Goal: Task Accomplishment & Management: Use online tool/utility

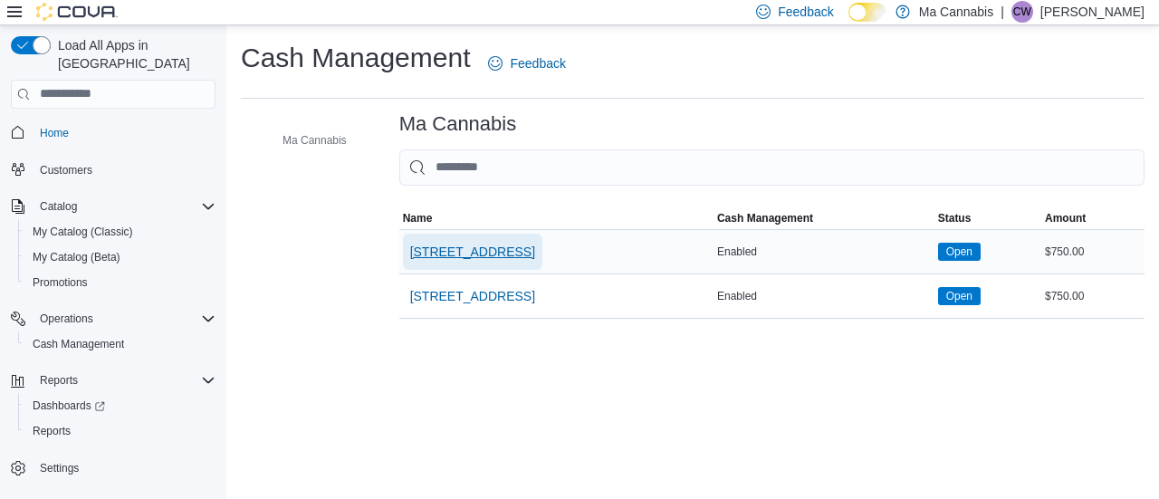
click at [453, 248] on span "[STREET_ADDRESS]" at bounding box center [472, 252] width 125 height 18
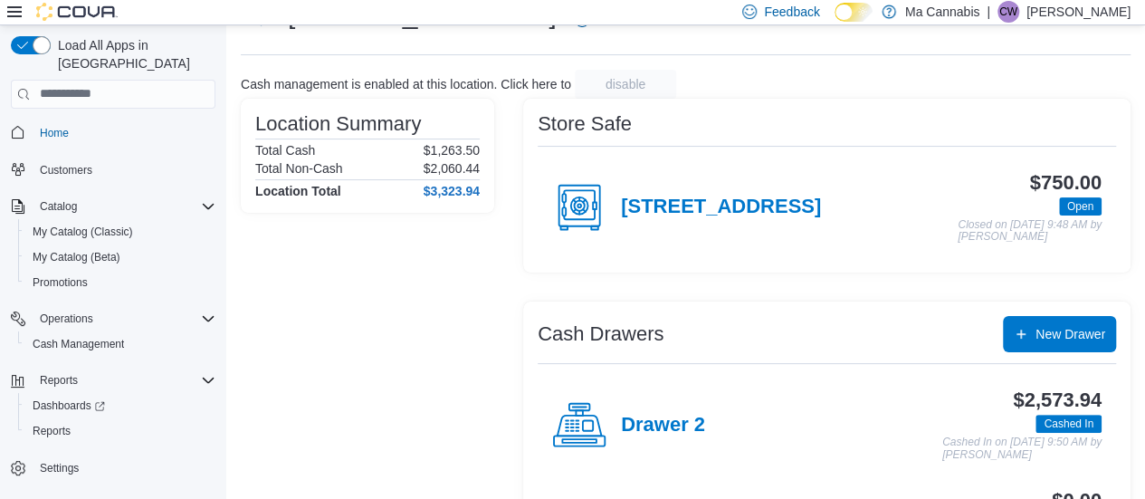
scroll to position [109, 0]
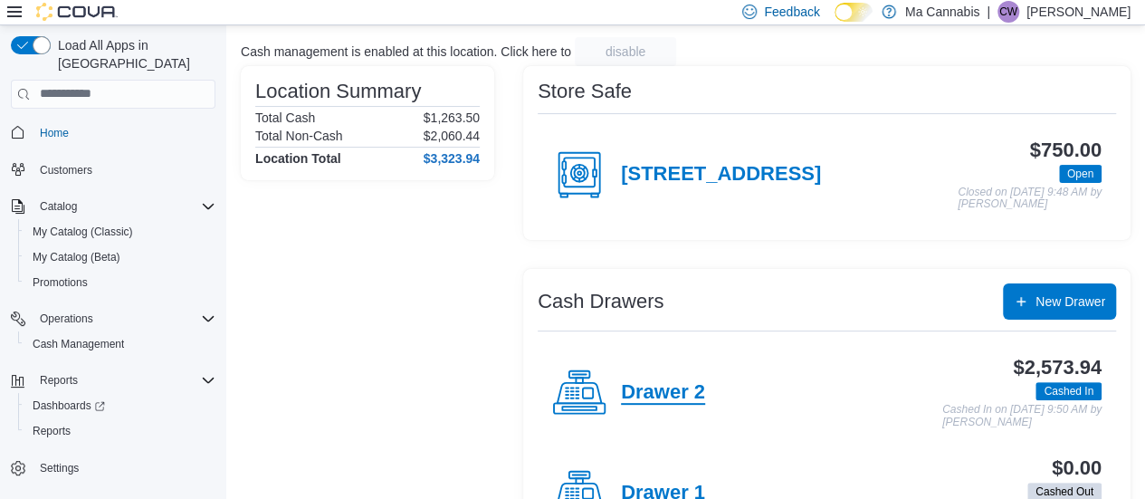
click at [674, 381] on h4 "Drawer 2" at bounding box center [663, 393] width 84 height 24
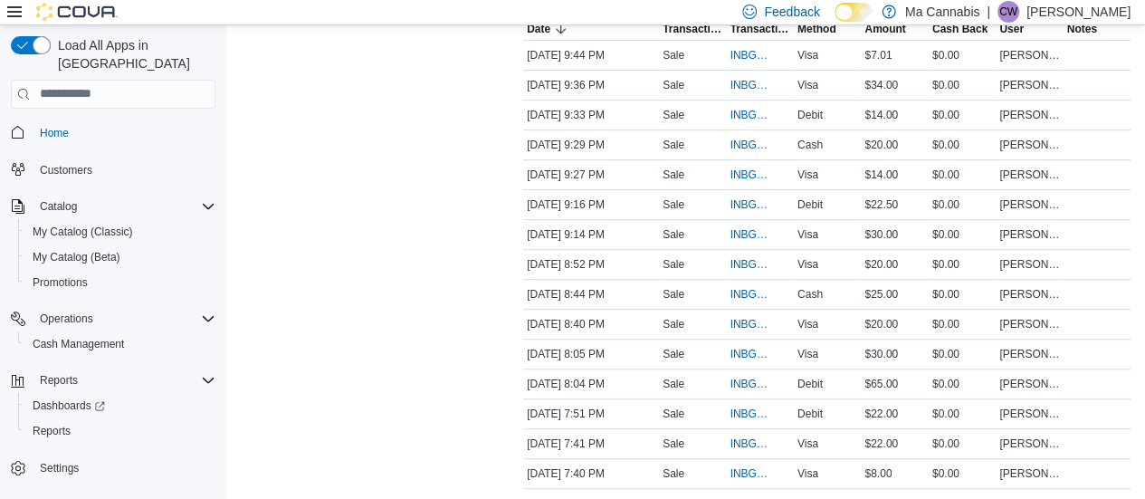
scroll to position [398, 0]
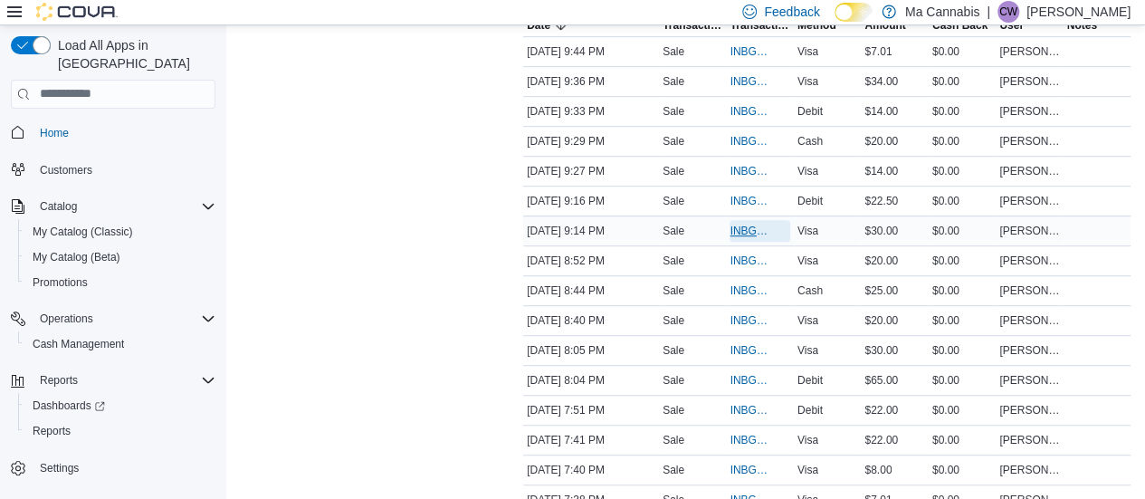
click at [757, 229] on span "INBGCP-114296" at bounding box center [751, 231] width 42 height 14
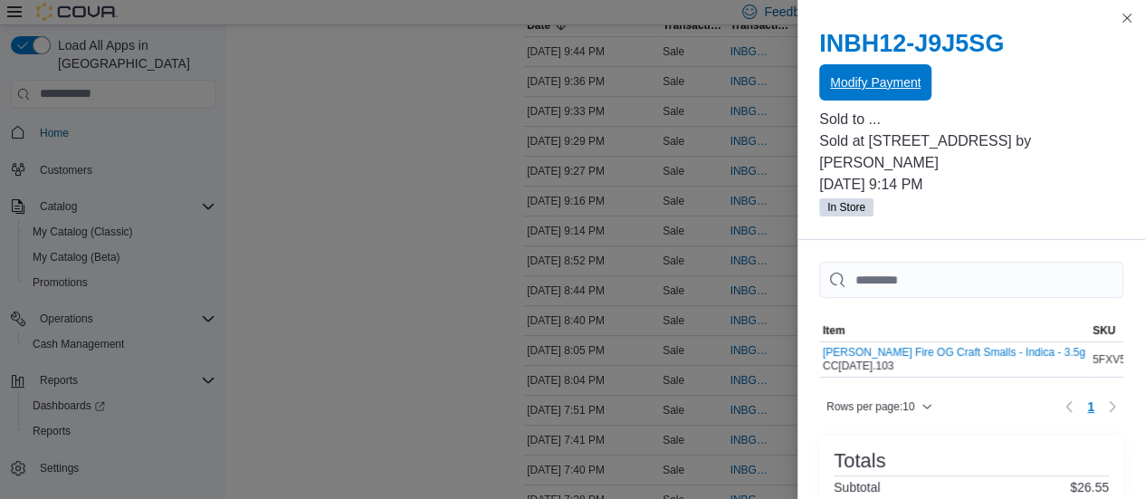
click at [916, 77] on span "Modify Payment" at bounding box center [875, 82] width 91 height 18
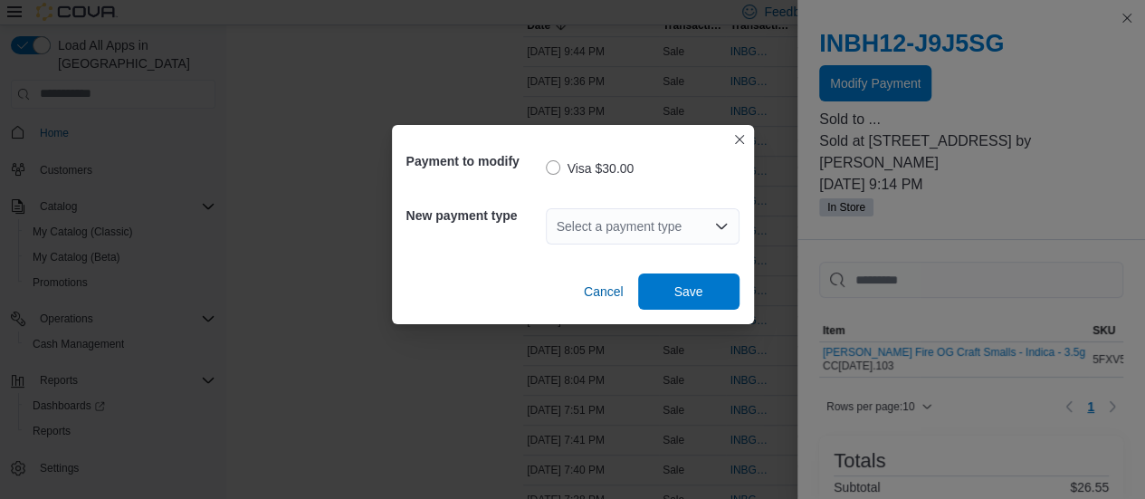
click at [675, 228] on div "Select a payment type" at bounding box center [643, 226] width 194 height 36
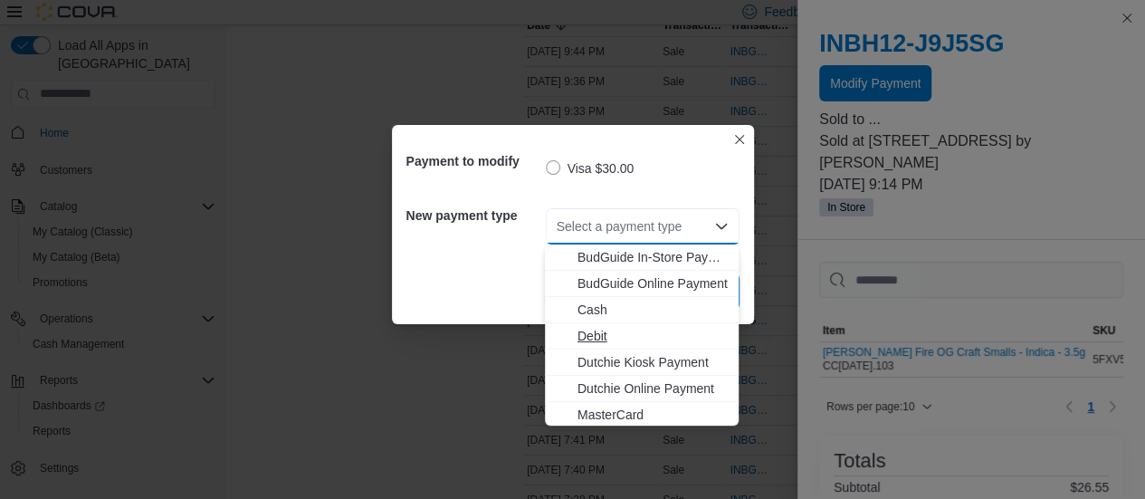
click at [612, 338] on span "Debit" at bounding box center [653, 336] width 150 height 18
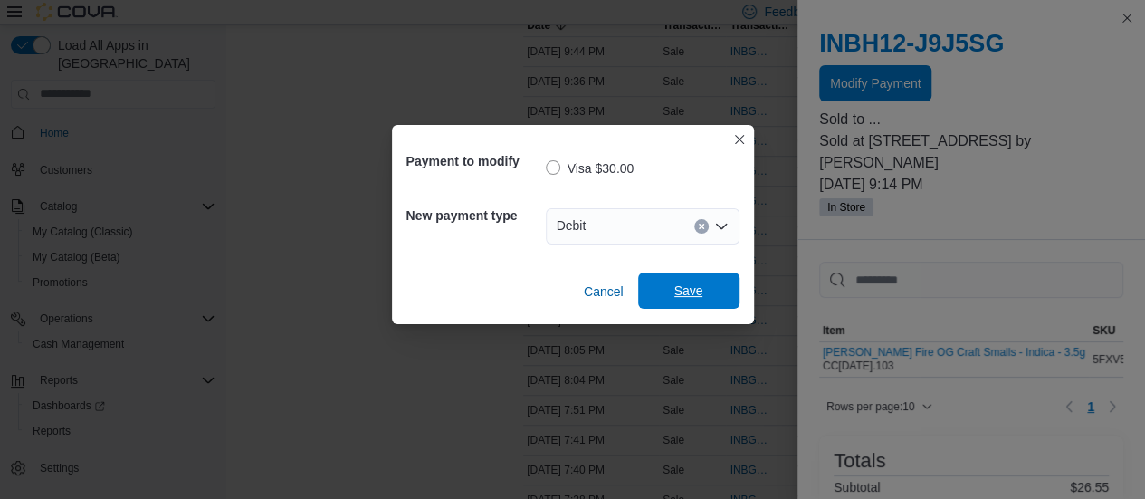
click at [674, 296] on span "Save" at bounding box center [688, 291] width 29 height 18
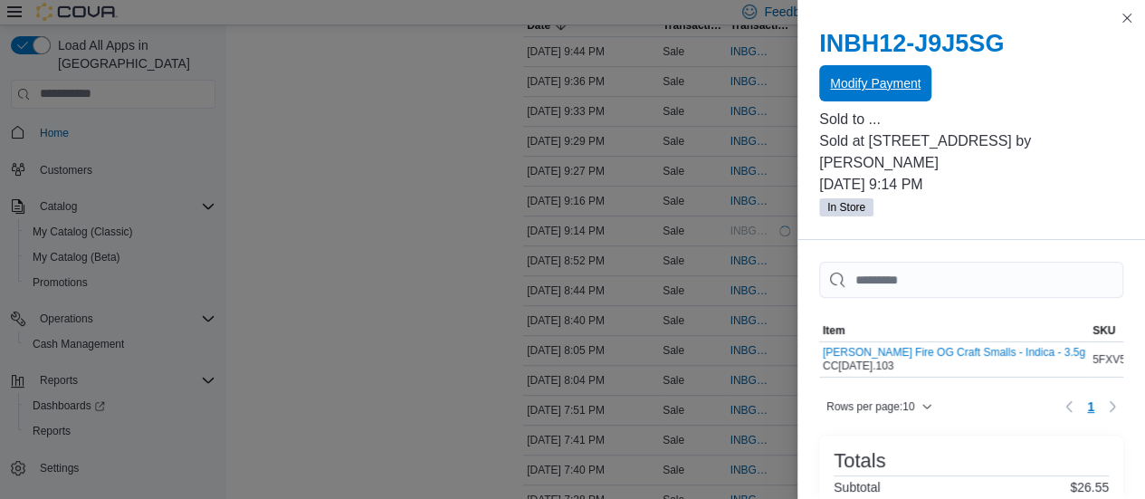
scroll to position [0, 0]
click at [1128, 15] on button "Close this dialog" at bounding box center [1127, 17] width 22 height 22
click at [1131, 20] on button "Close this dialog" at bounding box center [1127, 18] width 22 height 22
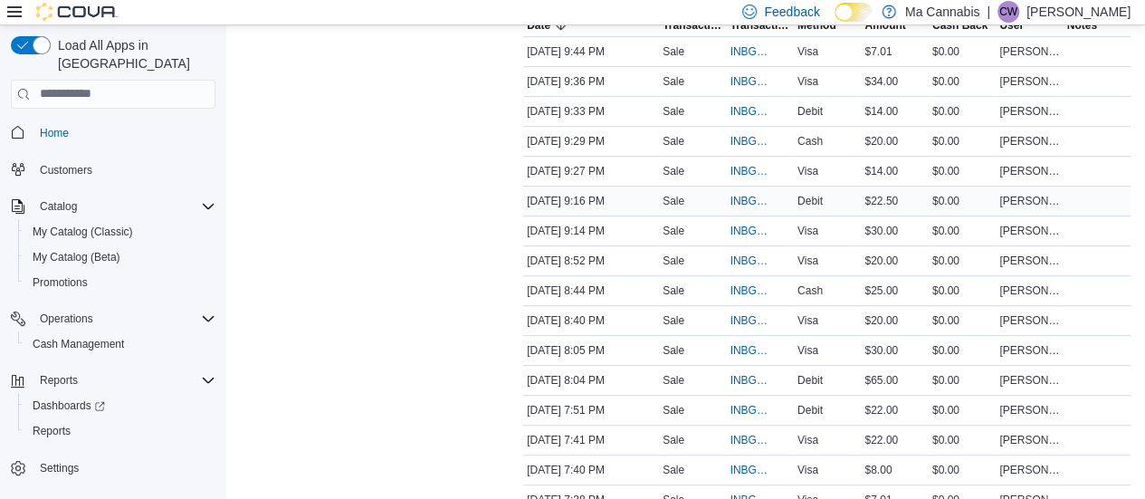
click at [823, 204] on span "Debit" at bounding box center [810, 201] width 25 height 14
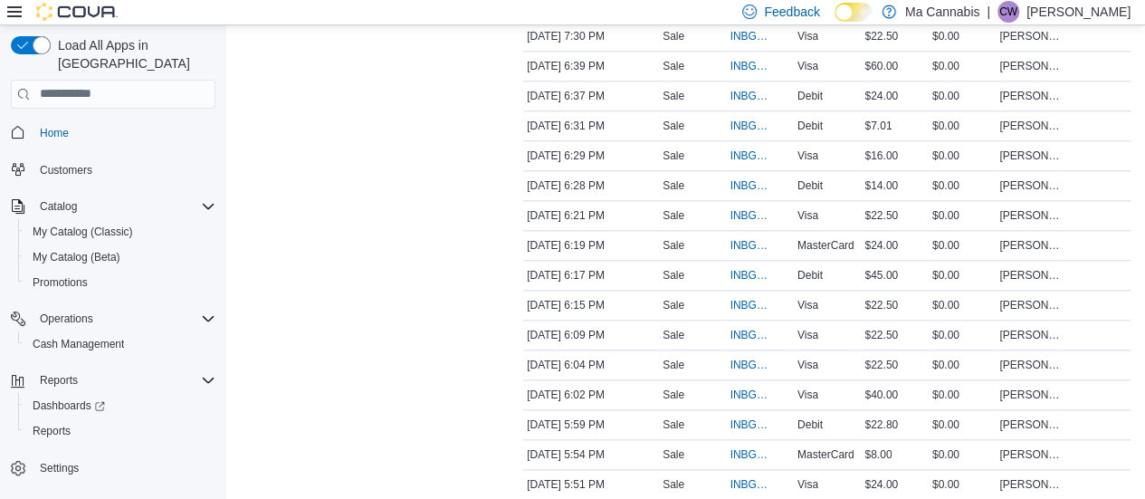
scroll to position [904, 0]
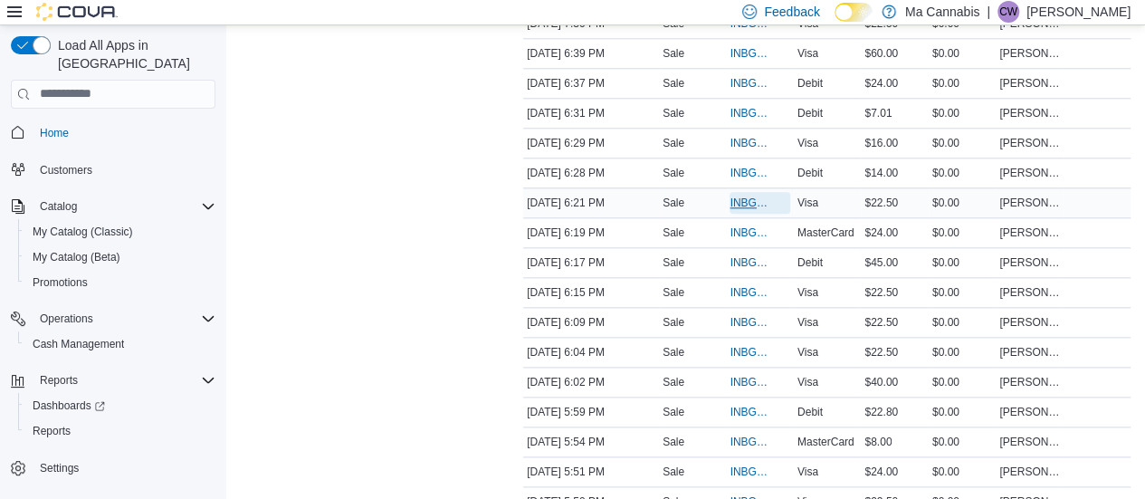
click at [750, 192] on span "INBGCP-114266" at bounding box center [760, 203] width 60 height 22
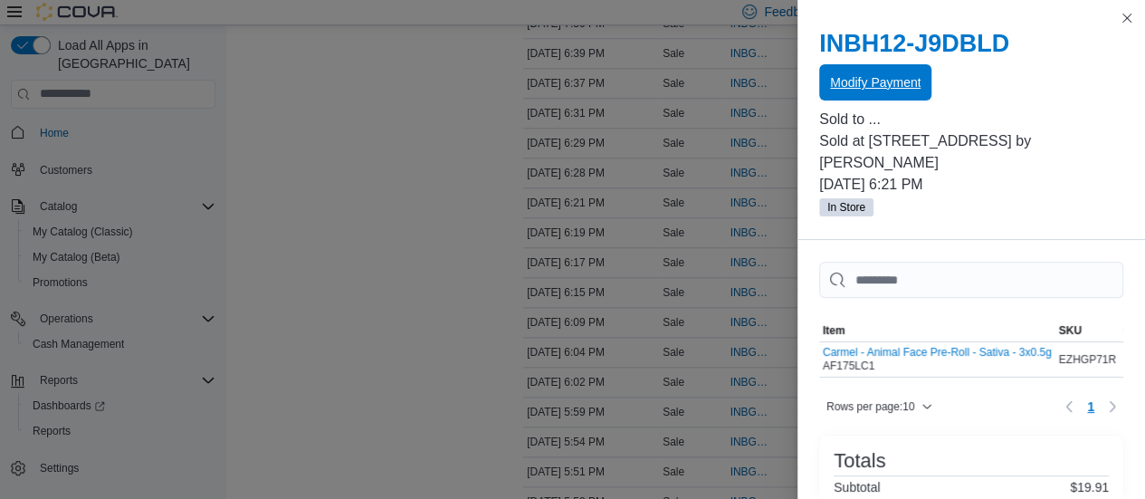
click at [896, 76] on span "Modify Payment" at bounding box center [875, 82] width 91 height 18
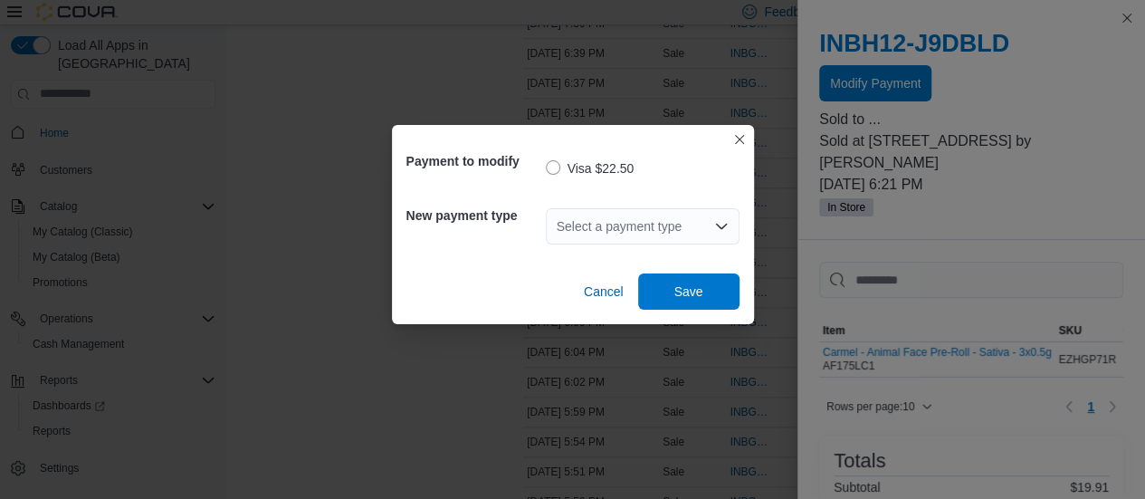
click at [708, 215] on div "Select a payment type" at bounding box center [643, 226] width 194 height 36
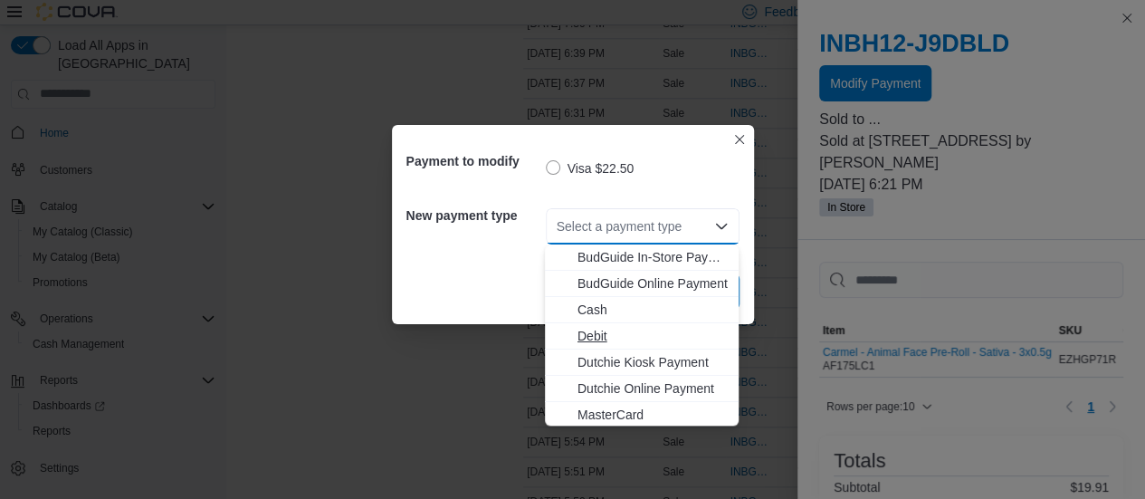
click at [625, 332] on span "Debit" at bounding box center [653, 336] width 150 height 18
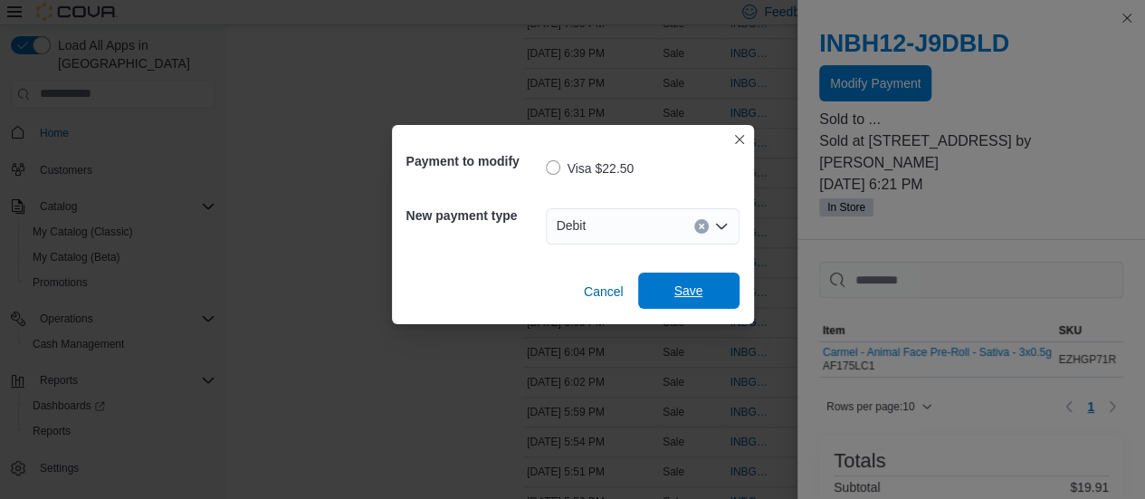
click at [690, 300] on span "Save" at bounding box center [688, 291] width 29 height 18
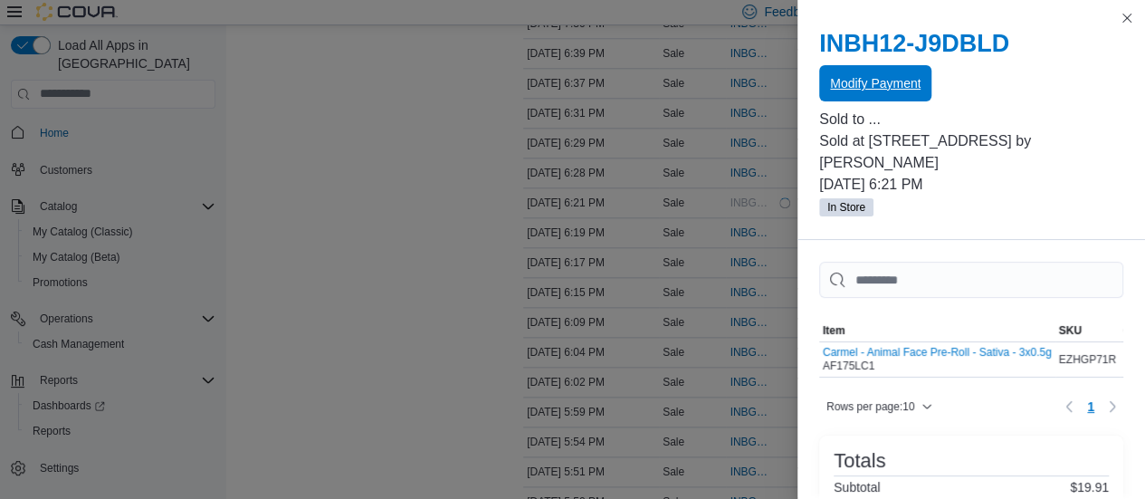
scroll to position [0, 0]
click at [1129, 14] on button "Close this dialog" at bounding box center [1127, 17] width 22 height 22
click at [1130, 19] on button "Close this dialog" at bounding box center [1127, 17] width 22 height 22
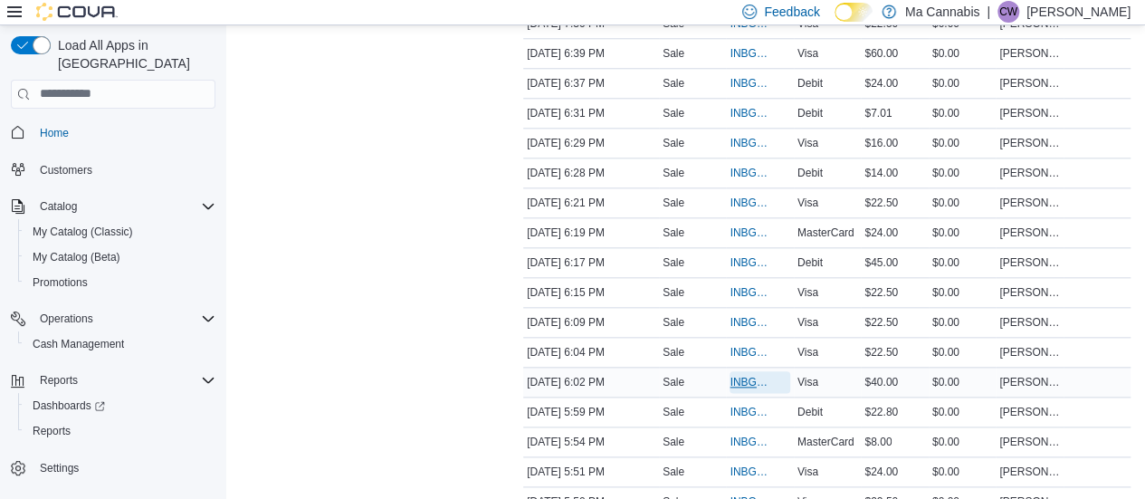
click at [749, 375] on span "INBGCP-114258" at bounding box center [751, 382] width 42 height 14
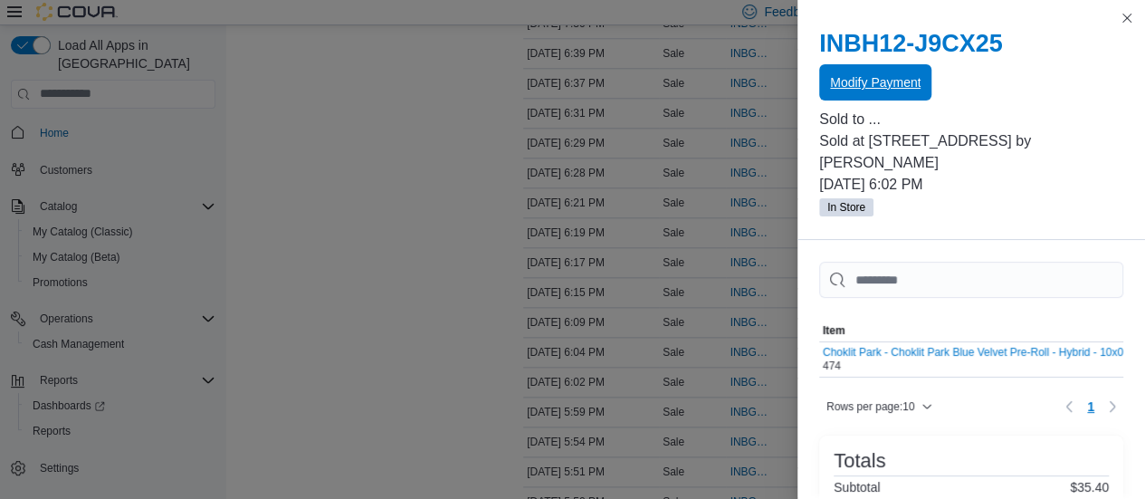
click at [912, 88] on span "Modify Payment" at bounding box center [875, 82] width 91 height 18
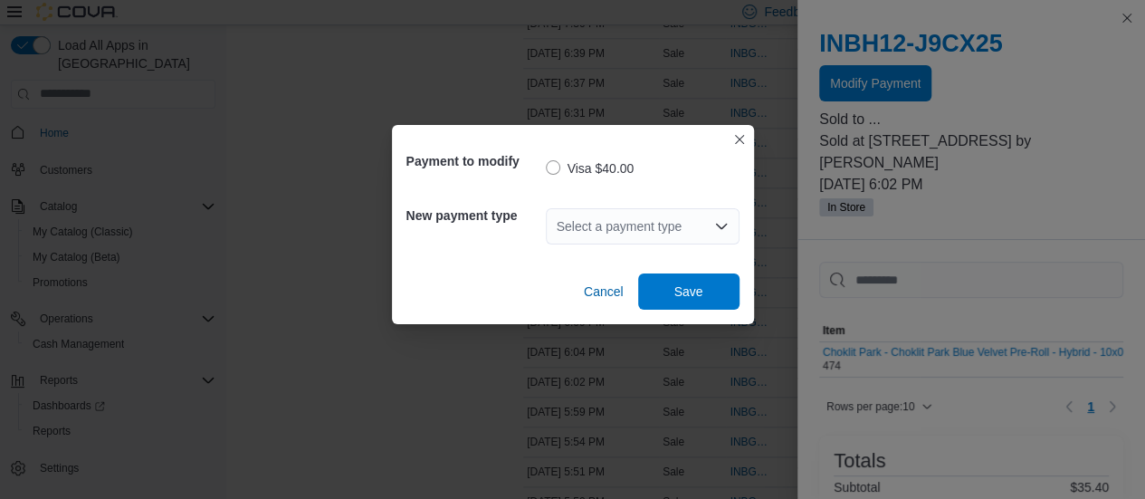
click at [677, 215] on div "Select a payment type" at bounding box center [643, 226] width 194 height 36
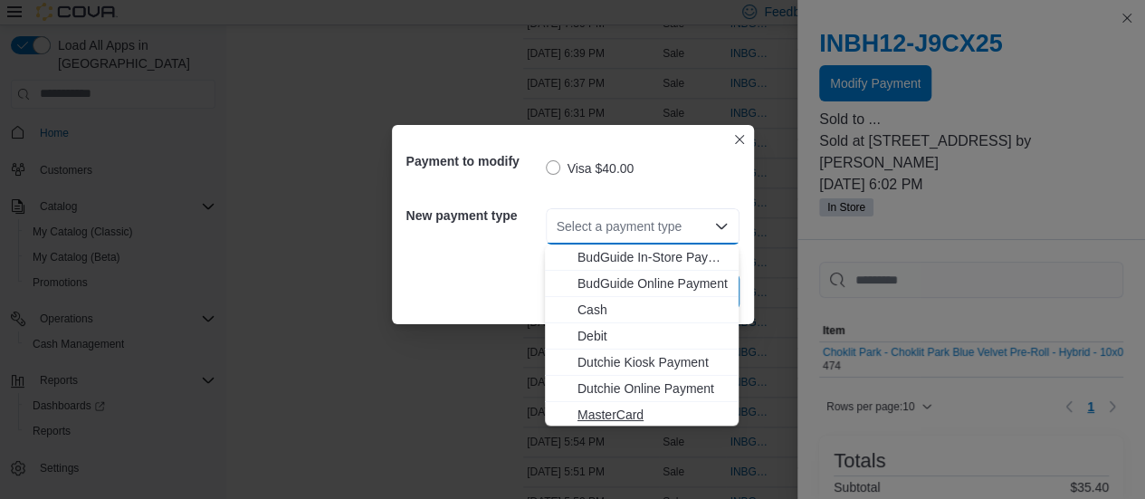
click at [592, 416] on span "MasterCard" at bounding box center [653, 415] width 150 height 18
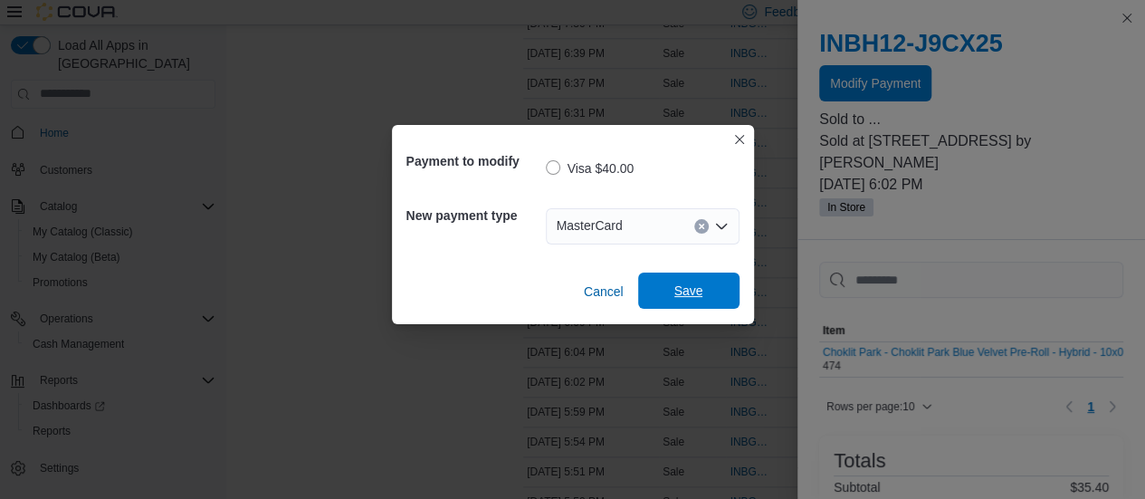
click at [671, 293] on span "Save" at bounding box center [689, 290] width 80 height 36
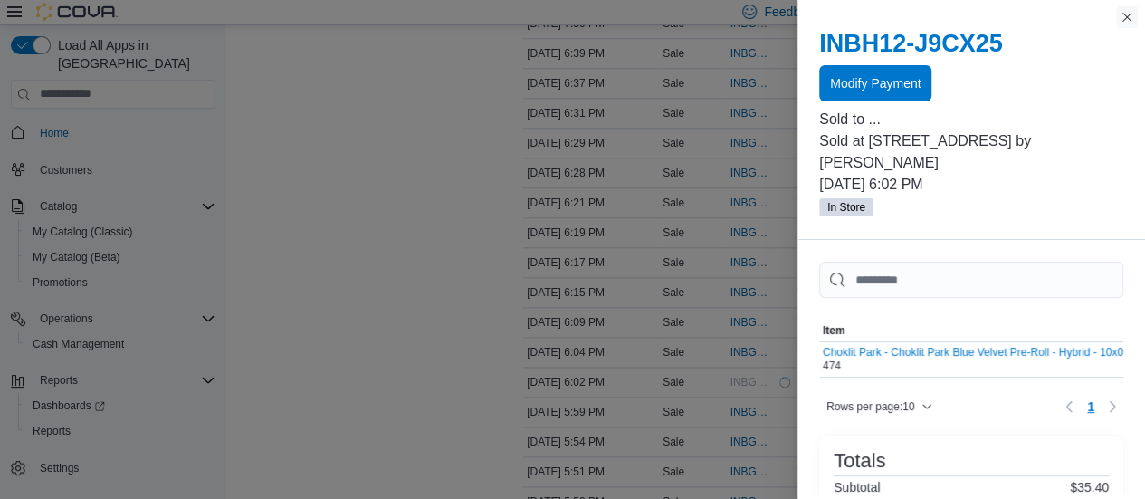
click at [1128, 21] on button "Close this dialog" at bounding box center [1127, 17] width 22 height 22
click at [1128, 16] on button "Close this dialog" at bounding box center [1127, 17] width 22 height 22
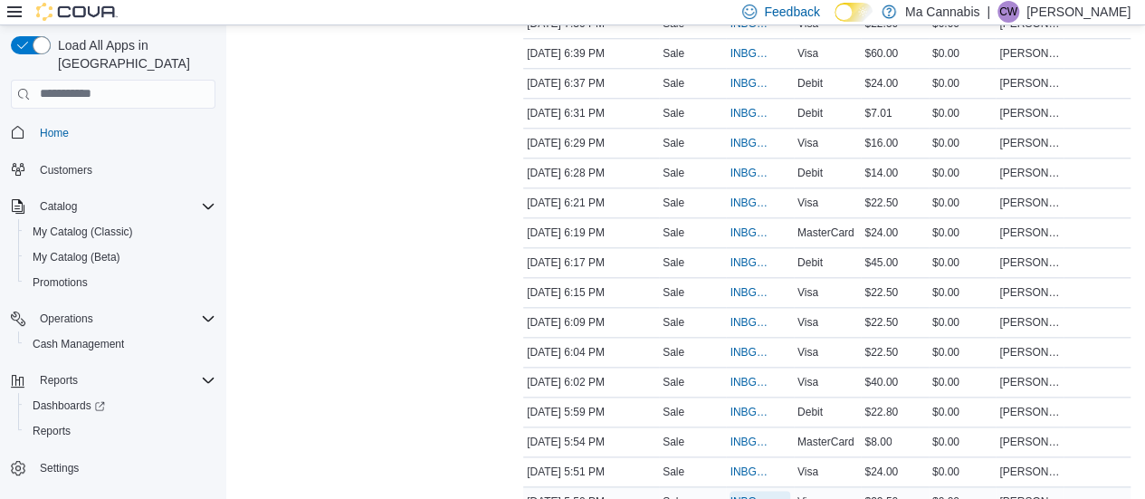
click at [741, 494] on span "INBGCP-114253" at bounding box center [751, 501] width 42 height 14
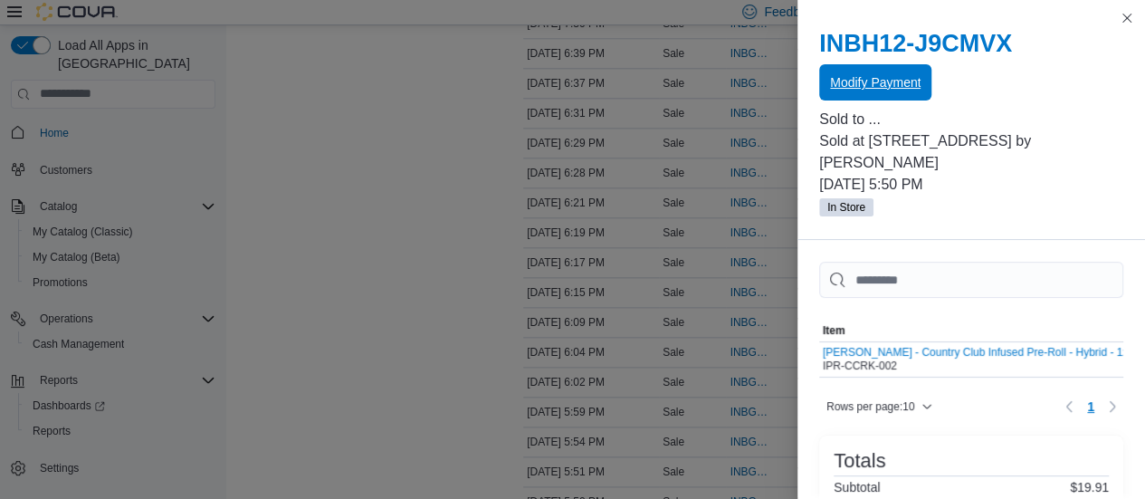
click at [880, 85] on span "Modify Payment" at bounding box center [875, 82] width 91 height 18
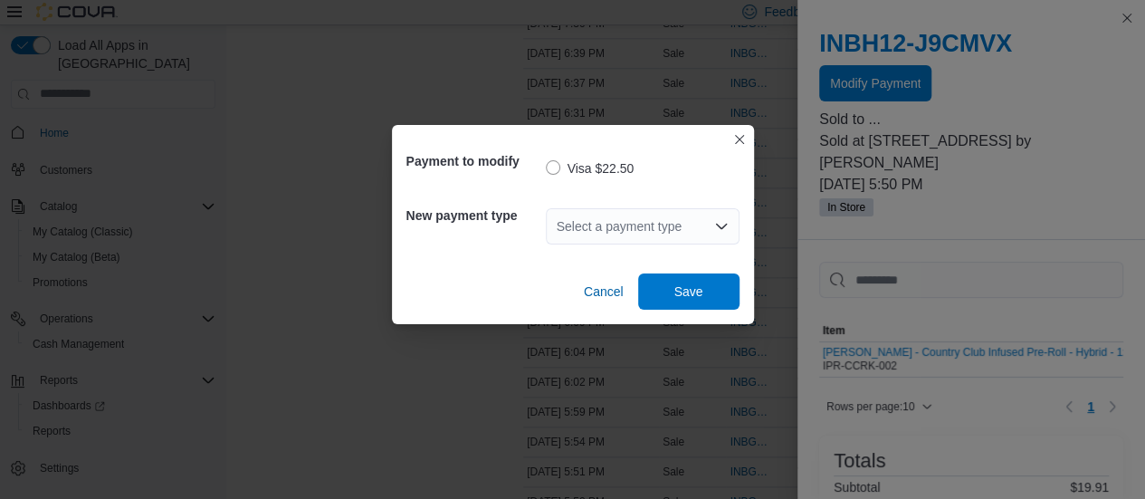
click at [688, 228] on div "Select a payment type" at bounding box center [643, 226] width 194 height 36
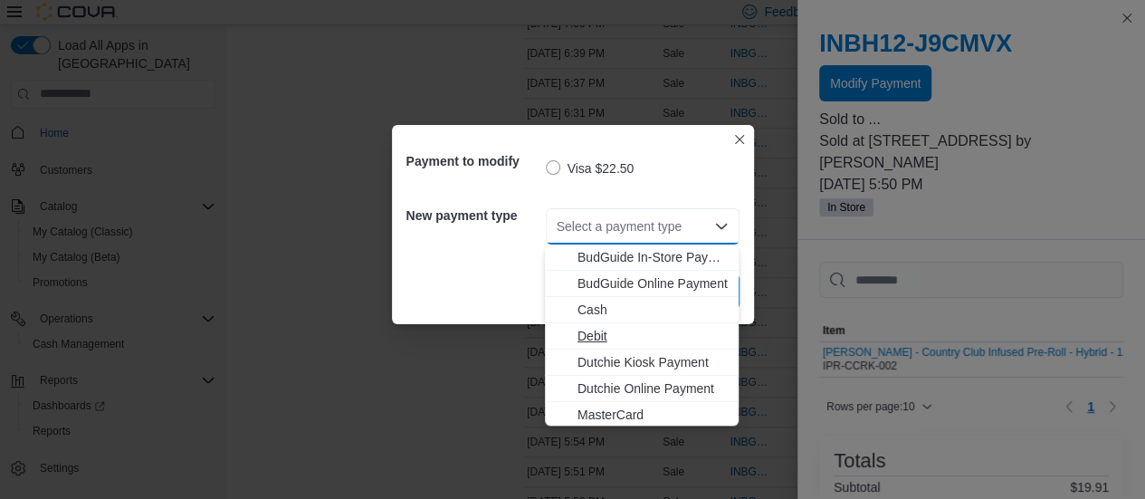
click at [581, 339] on span "Debit" at bounding box center [653, 336] width 150 height 18
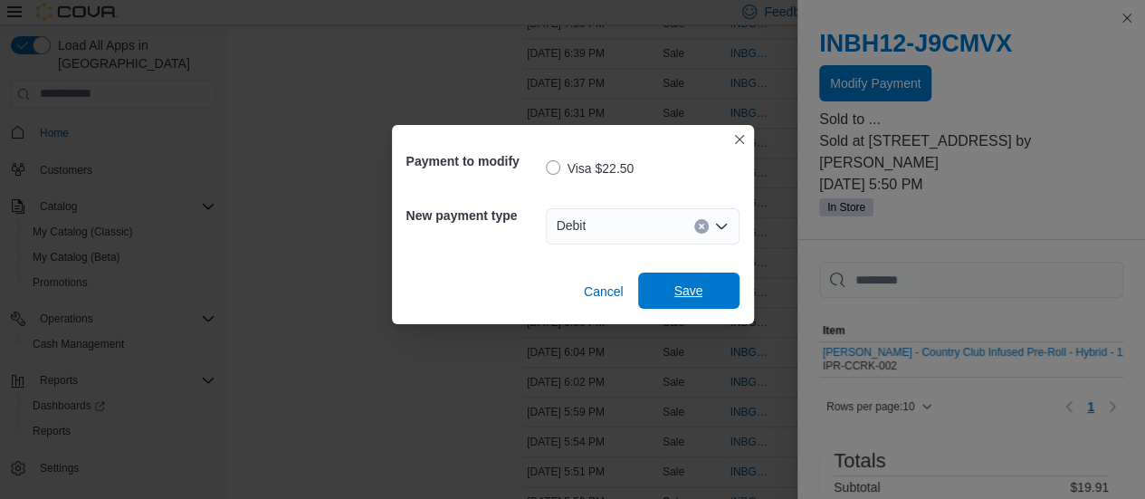
click at [681, 282] on span "Save" at bounding box center [689, 290] width 80 height 36
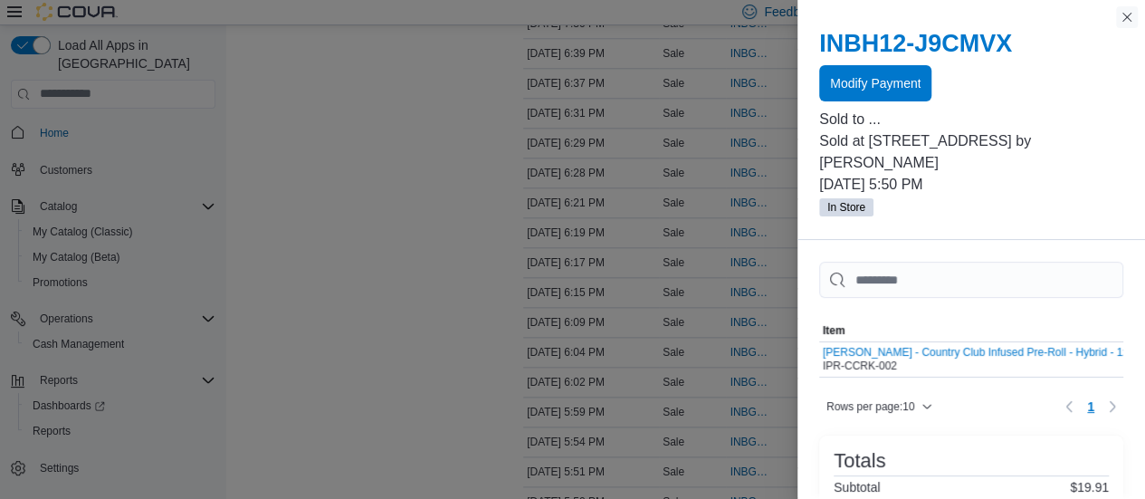
click at [1128, 18] on button "Close this dialog" at bounding box center [1127, 17] width 22 height 22
